Goal: Find contact information: Find contact information

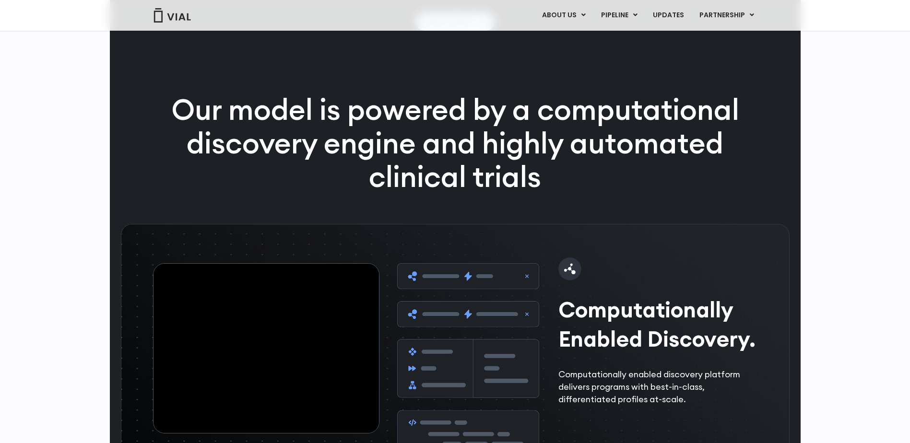
scroll to position [1199, 0]
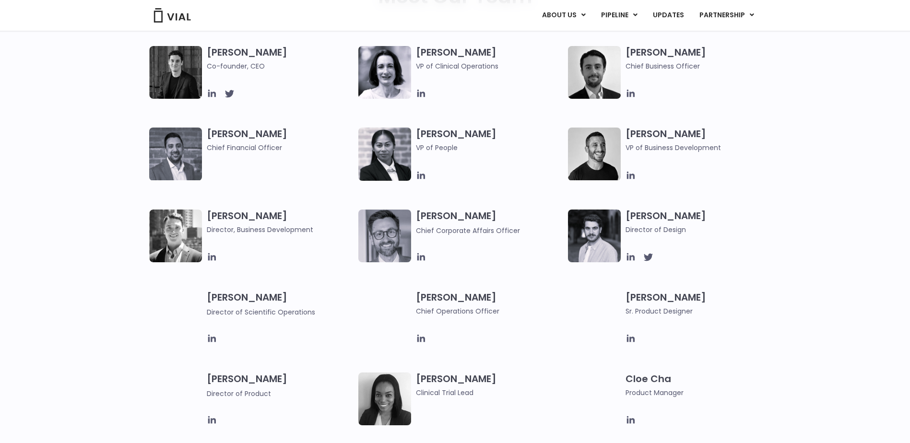
scroll to position [480, 0]
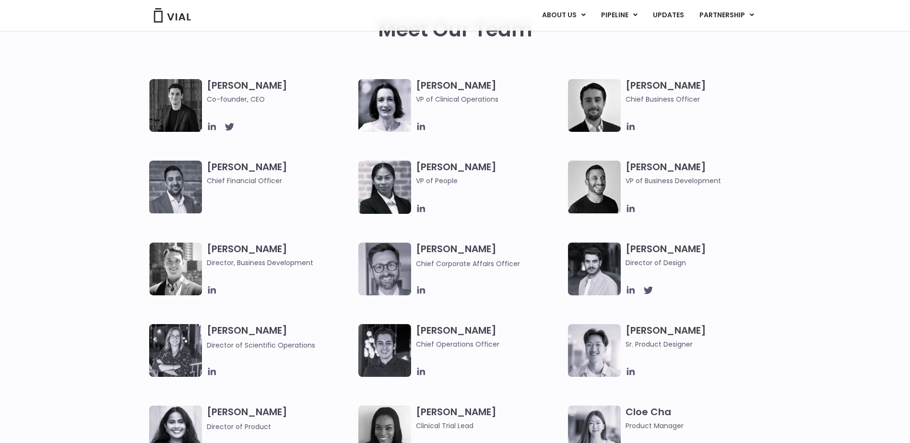
drag, startPoint x: 704, startPoint y: 169, endPoint x: 629, endPoint y: 170, distance: 74.8
click at [629, 170] on h3 "Carlos Naranjo VP of Business Development" at bounding box center [699, 173] width 147 height 25
copy h3 "Carlos Naranjo"
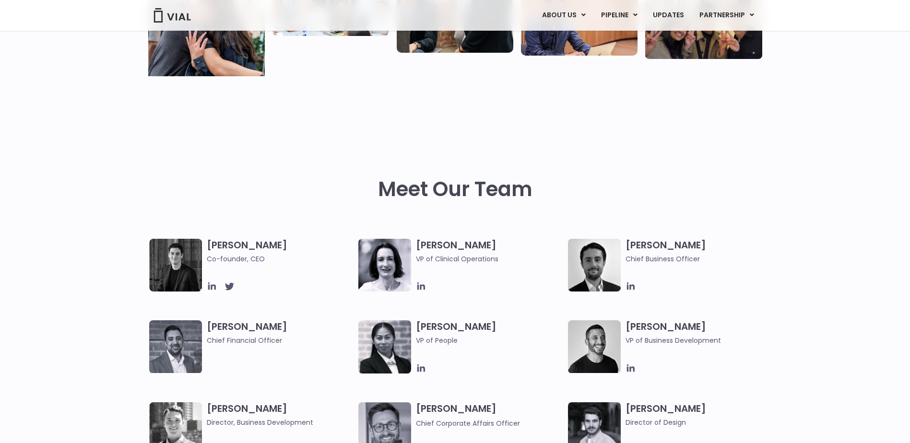
scroll to position [0, 0]
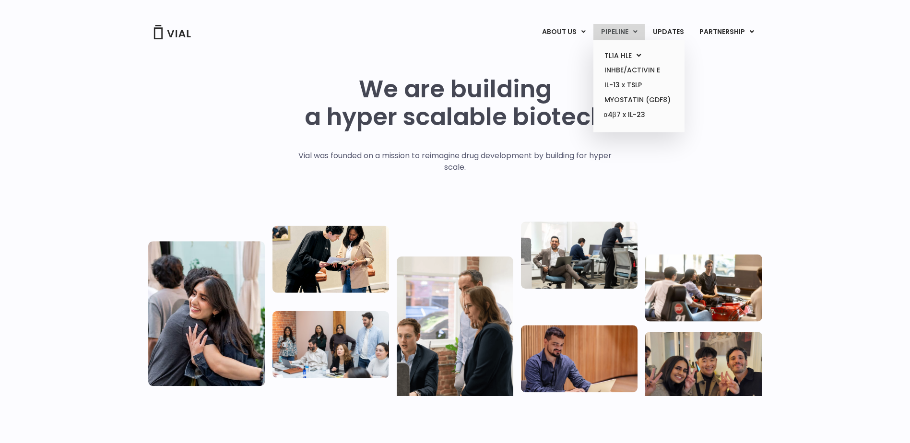
click at [633, 32] on link "PIPELINE" at bounding box center [618, 32] width 51 height 16
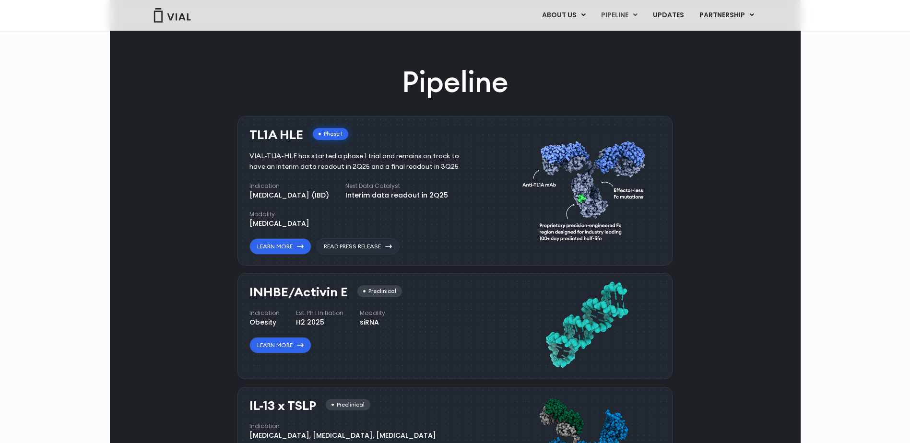
scroll to position [420, 0]
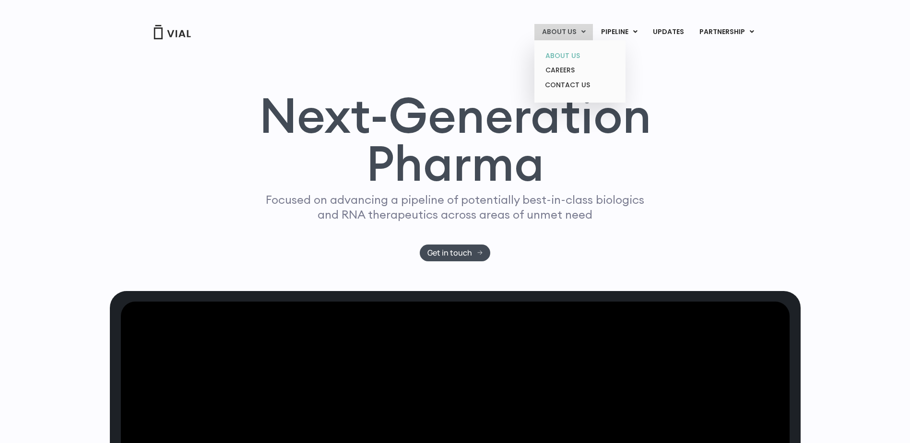
click at [575, 54] on link "ABOUT US" at bounding box center [580, 55] width 84 height 15
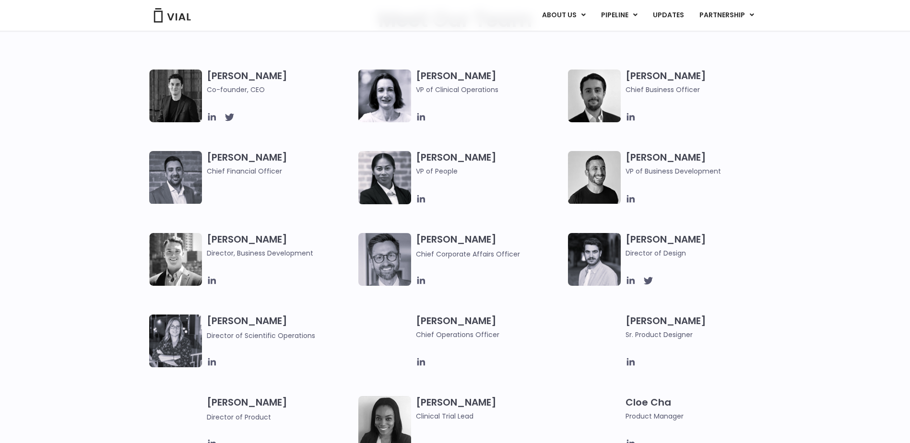
scroll to position [480, 0]
